Goal: Contribute content

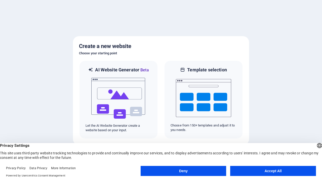
click at [184, 171] on button "Deny" at bounding box center [184, 171] width 86 height 10
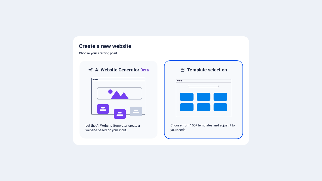
click at [204, 100] on img at bounding box center [203, 98] width 55 height 50
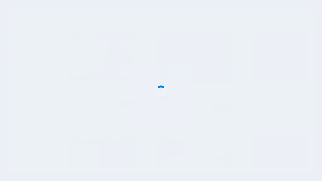
scroll to position [160, 0]
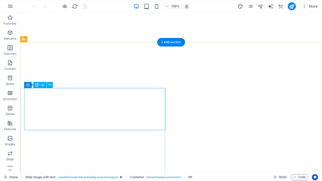
click at [191, 177] on span "H1" at bounding box center [191, 178] width 4 height 6
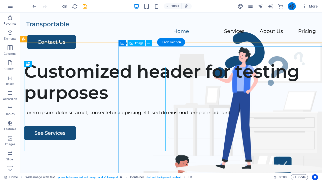
click at [292, 6] on icon "publish" at bounding box center [292, 7] width 6 height 6
checkbox input "false"
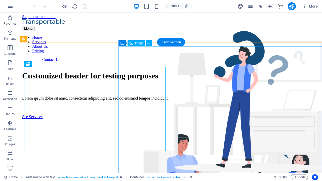
click at [191, 177] on span "H1" at bounding box center [191, 178] width 4 height 6
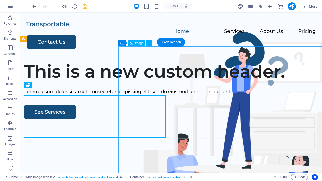
click at [85, 6] on icon "save" at bounding box center [85, 7] width 6 height 6
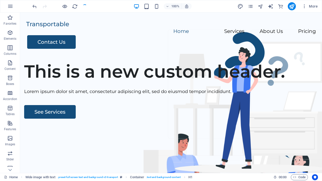
checkbox input "false"
click at [10, 6] on icon "button" at bounding box center [10, 6] width 6 height 6
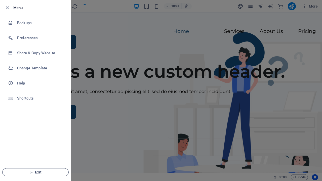
click at [36, 173] on span "Exit" at bounding box center [36, 173] width 58 height 4
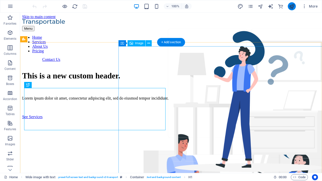
click at [292, 6] on icon "publish" at bounding box center [292, 7] width 6 height 6
